Goal: Task Accomplishment & Management: Use online tool/utility

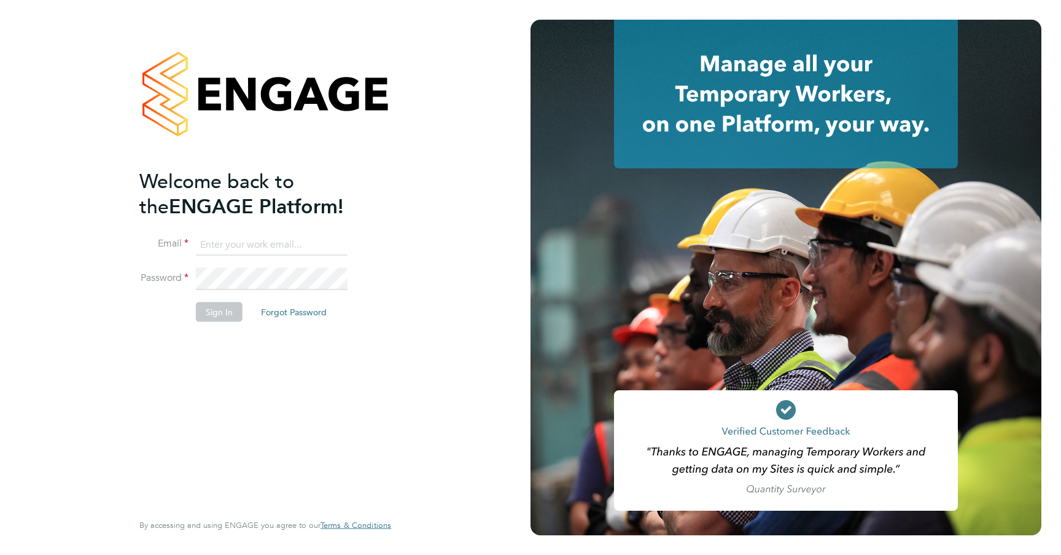
type input "rclarke@frlondon.co.uk"
click at [217, 308] on button "Sign In" at bounding box center [219, 312] width 47 height 20
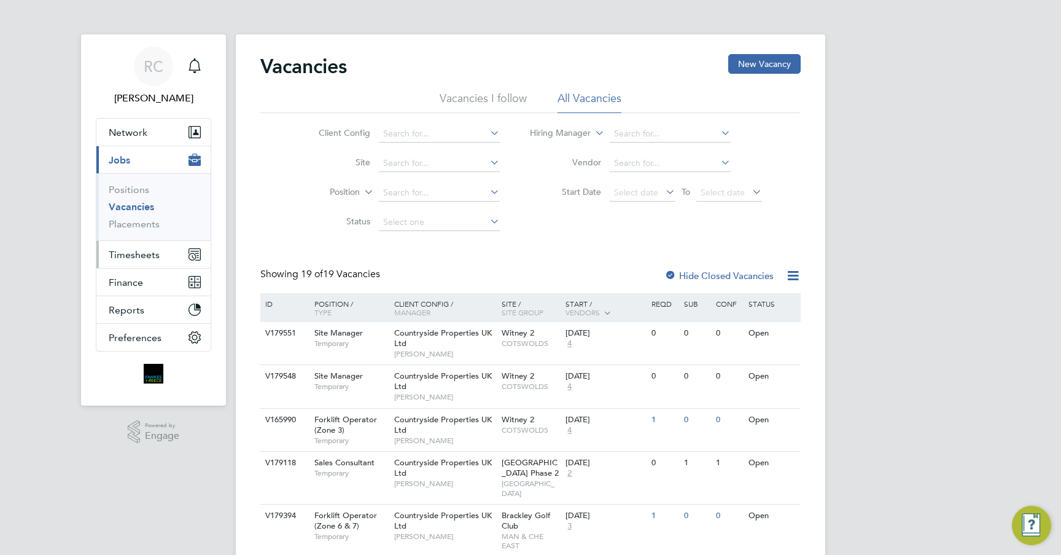
click at [149, 254] on span "Timesheets" at bounding box center [134, 255] width 51 height 12
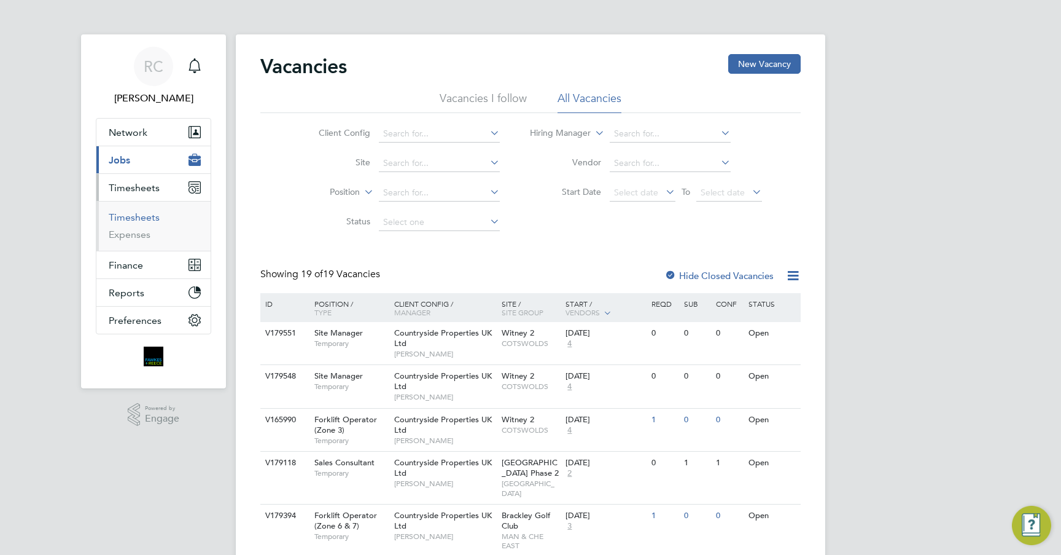
click at [131, 219] on link "Timesheets" at bounding box center [134, 217] width 51 height 12
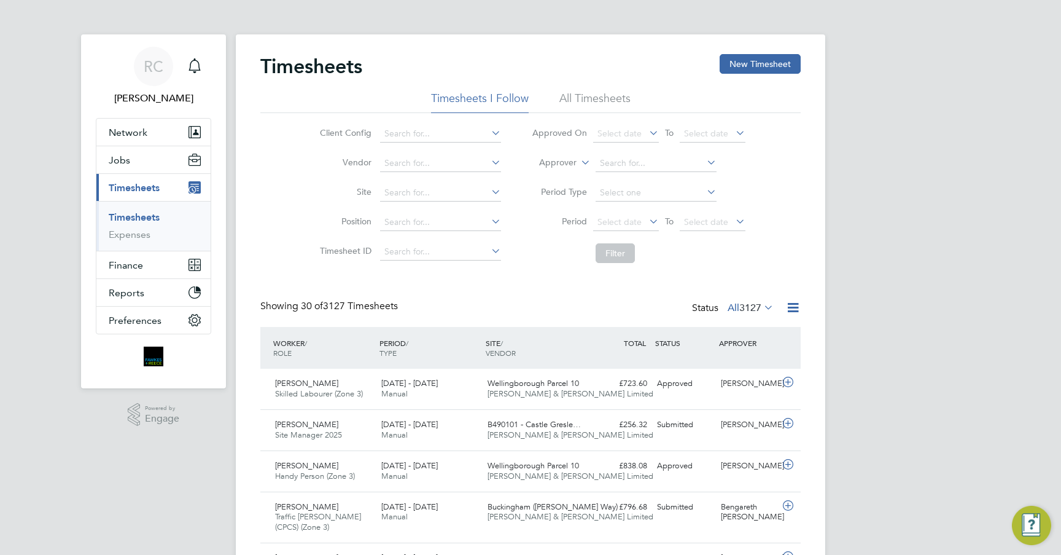
click at [584, 101] on li "All Timesheets" at bounding box center [594, 102] width 71 height 22
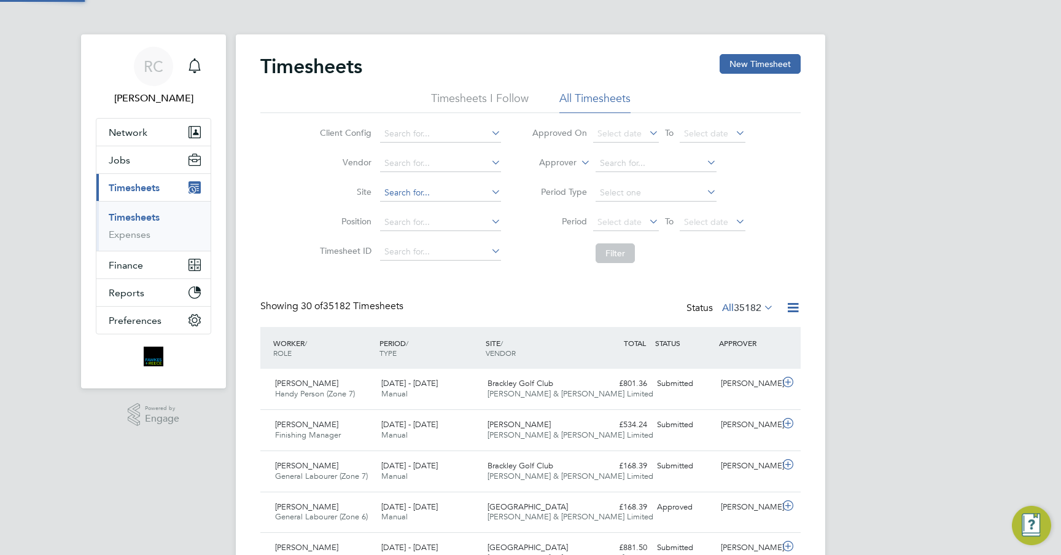
click at [427, 191] on input at bounding box center [440, 192] width 121 height 17
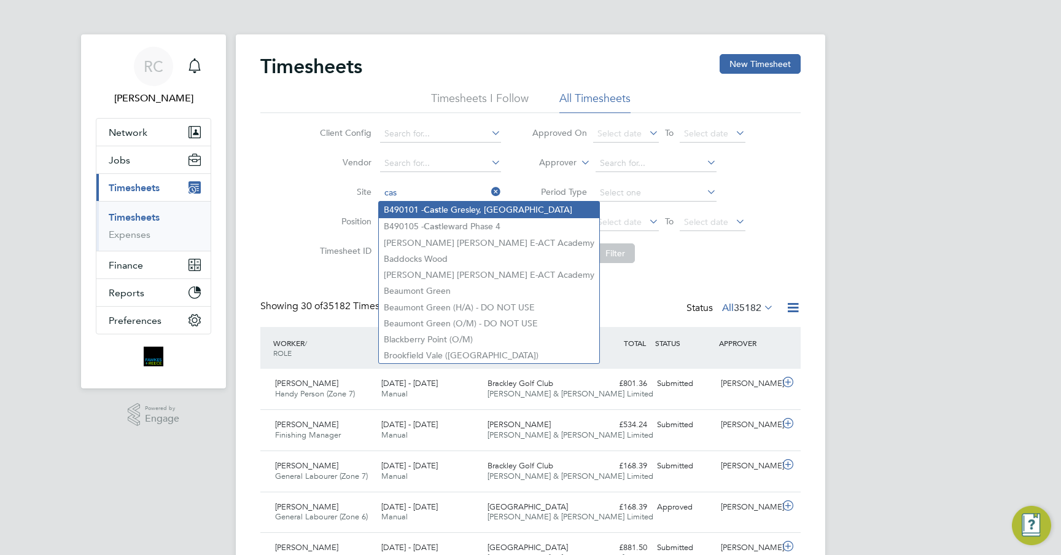
click at [477, 207] on li "B490101 - Cas tle Gresley, Swadlincote" at bounding box center [489, 209] width 220 height 17
type input "B490101 - Castle Gresley, Swadlincote"
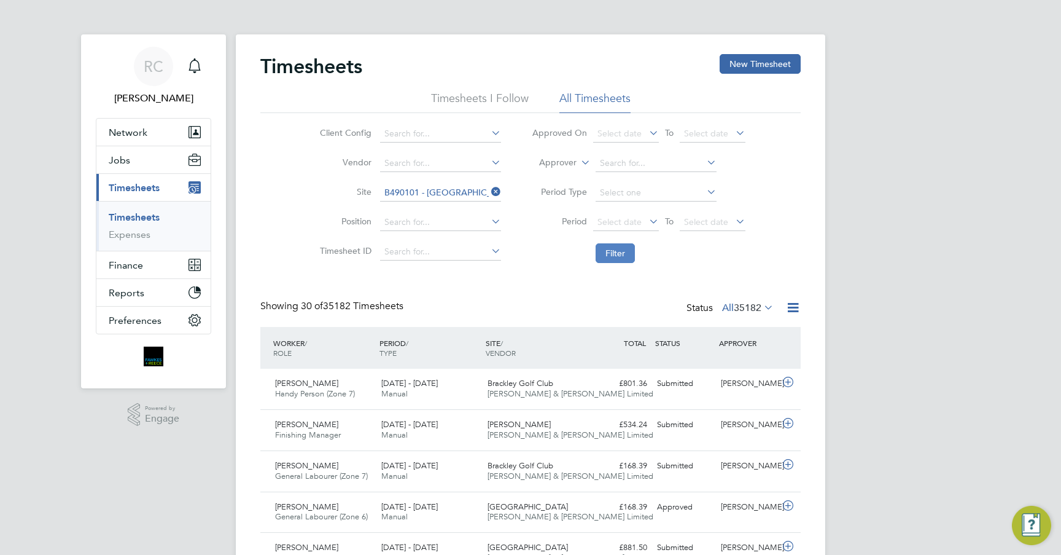
click at [620, 253] on button "Filter" at bounding box center [615, 253] width 39 height 20
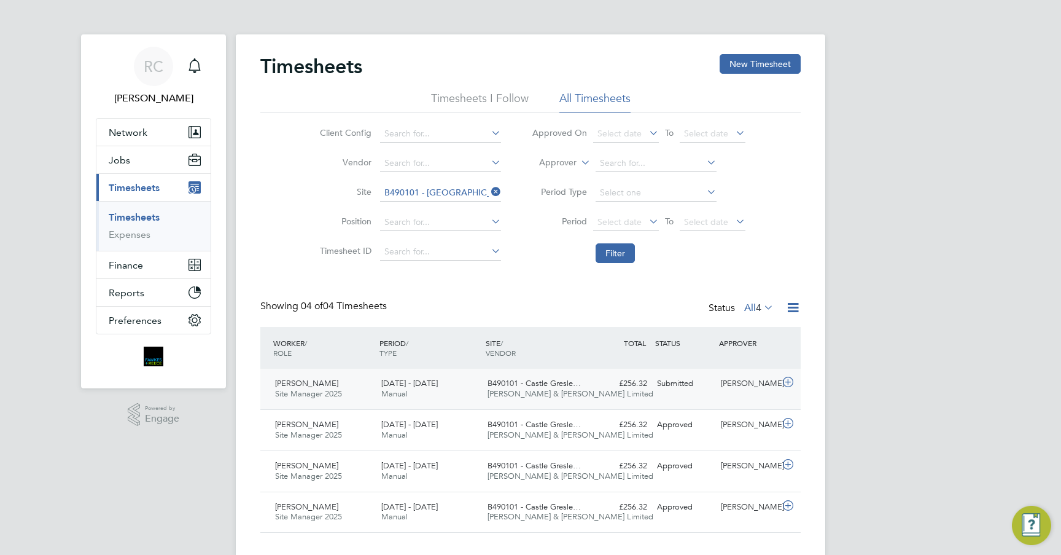
click at [501, 391] on span "[PERSON_NAME] & [PERSON_NAME] Limited" at bounding box center [571, 393] width 166 height 10
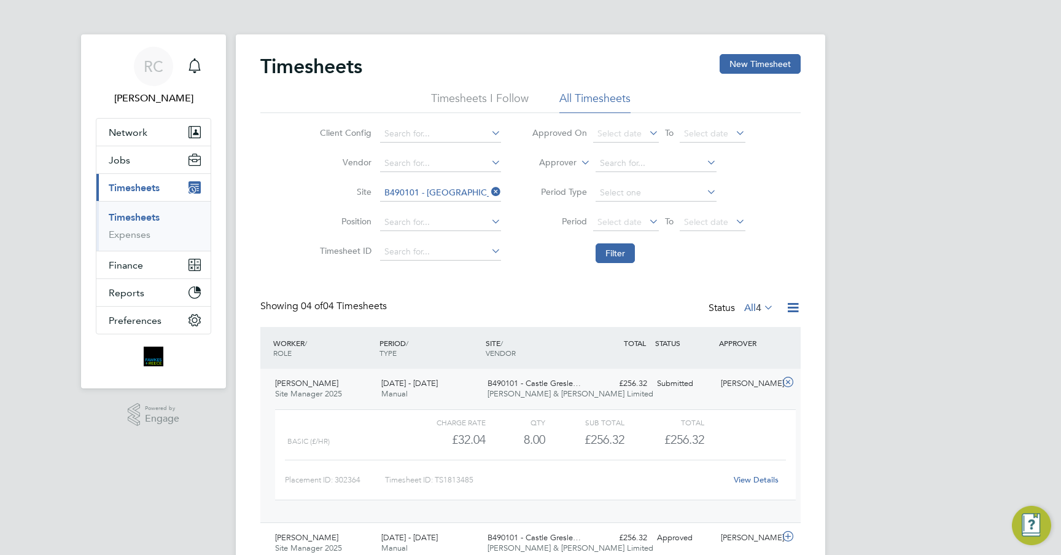
click at [740, 480] on link "View Details" at bounding box center [756, 479] width 45 height 10
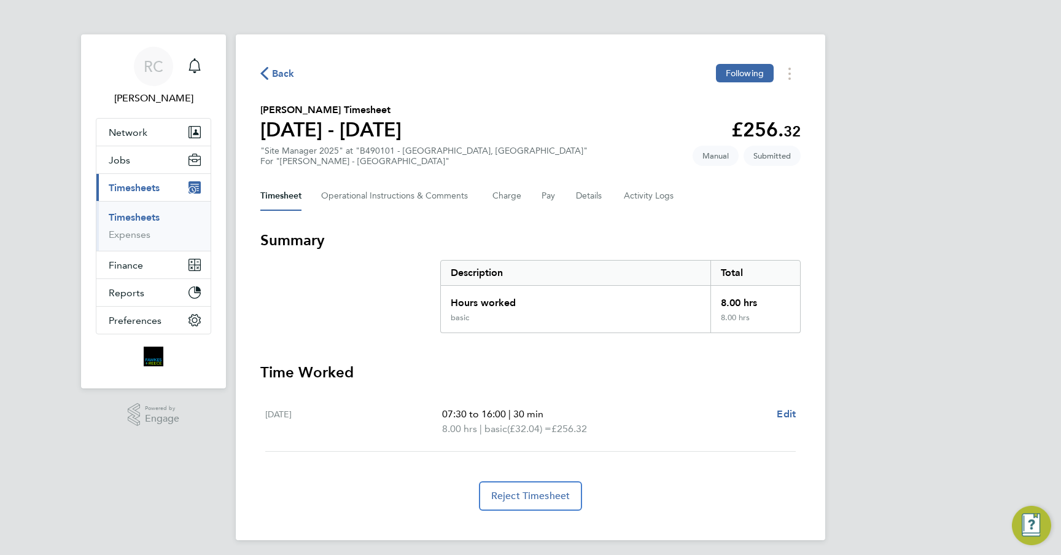
scroll to position [5, 0]
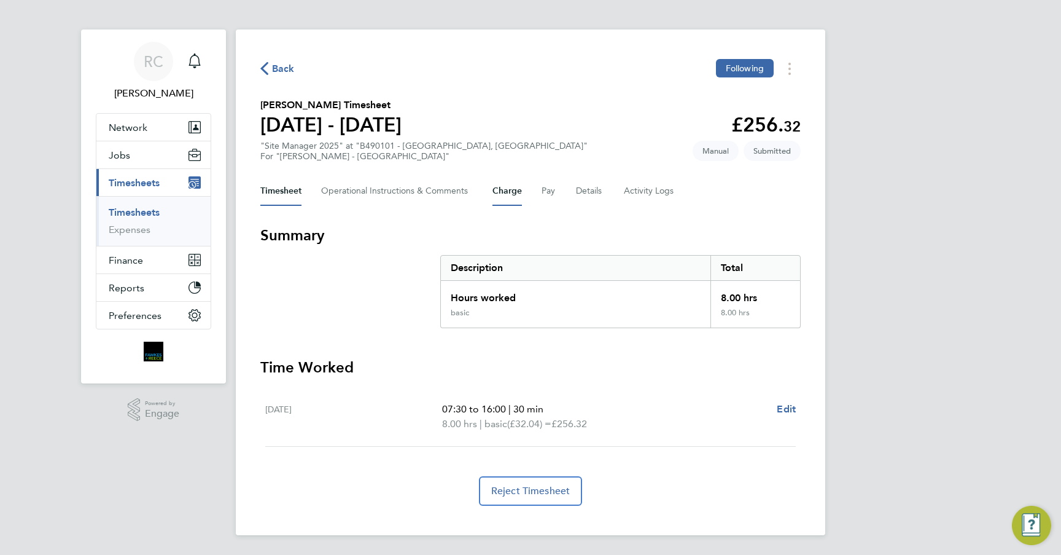
click at [519, 190] on button "Charge" at bounding box center [507, 190] width 29 height 29
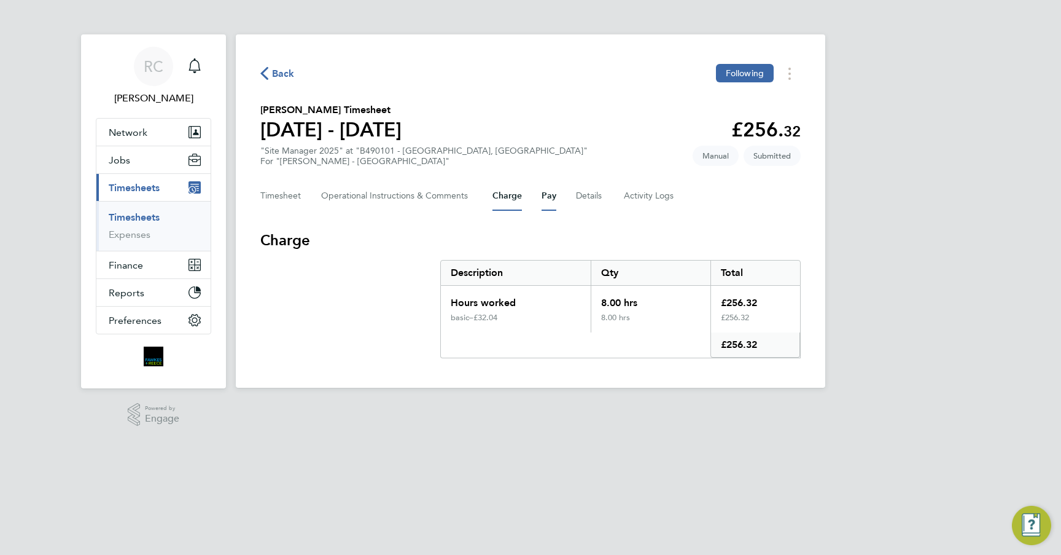
click at [549, 192] on button "Pay" at bounding box center [549, 195] width 15 height 29
click at [551, 199] on button "Pay" at bounding box center [549, 195] width 15 height 29
click at [787, 66] on button "Timesheets Menu" at bounding box center [790, 73] width 22 height 19
click at [514, 90] on div "Back Following [PERSON_NAME] as absent Download timesheet [PERSON_NAME] Timeshe…" at bounding box center [531, 210] width 590 height 353
click at [789, 76] on icon "Timesheets Menu" at bounding box center [790, 74] width 2 height 12
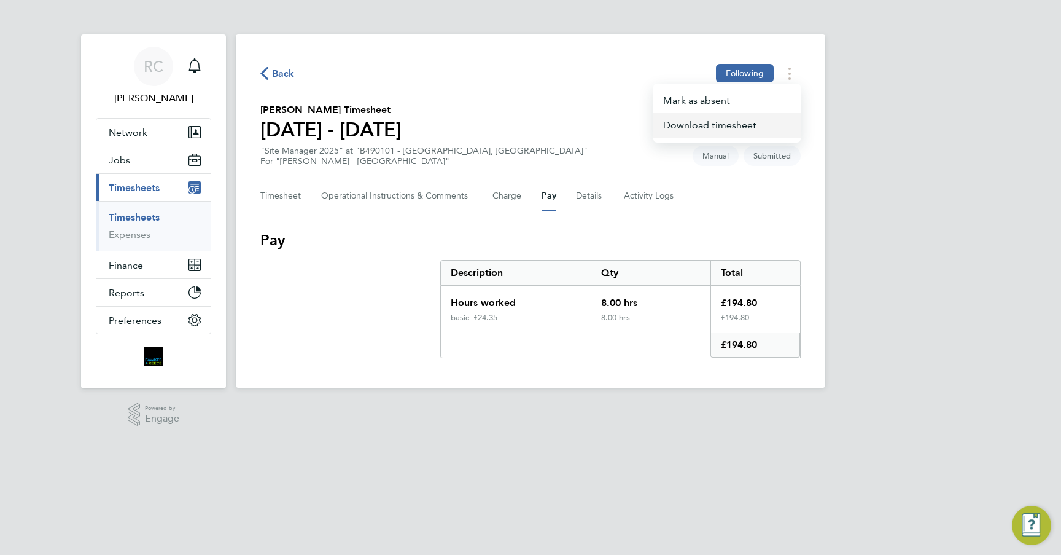
click at [762, 123] on link "Download timesheet" at bounding box center [726, 125] width 147 height 25
click at [277, 76] on span "Back" at bounding box center [283, 73] width 23 height 15
